Goal: Find specific page/section: Find specific page/section

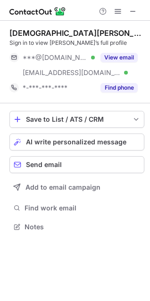
scroll to position [220, 150]
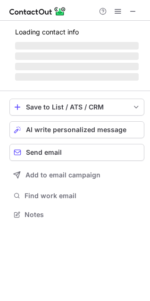
scroll to position [208, 150]
